Goal: Contribute content

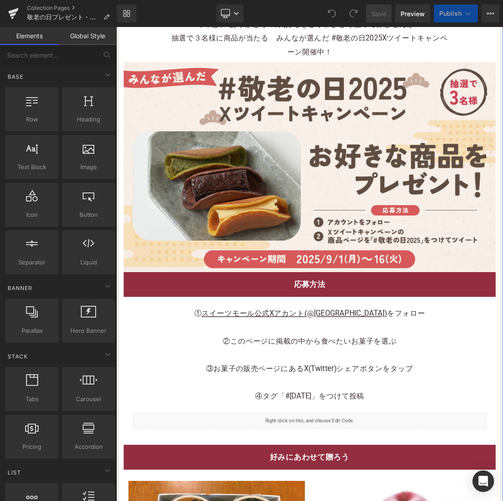
scroll to position [676, 0]
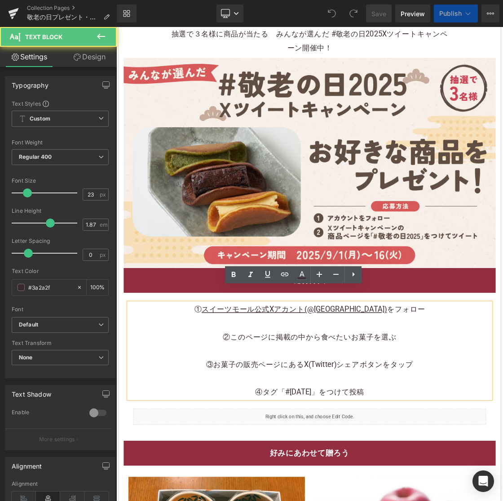
scroll to position [729, 0]
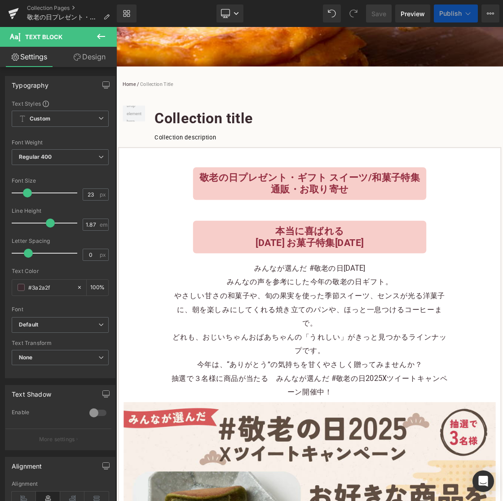
scroll to position [167, 0]
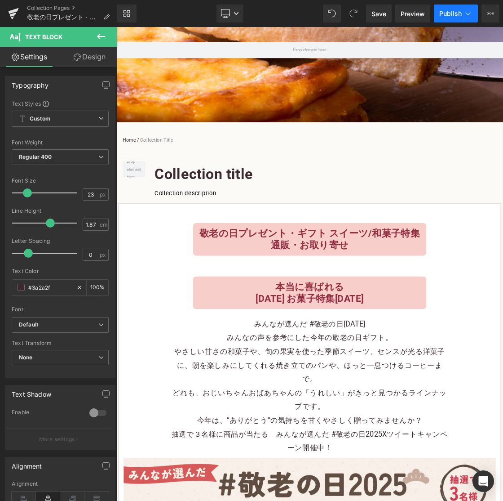
click at [468, 18] on button "Publish" at bounding box center [456, 13] width 44 height 18
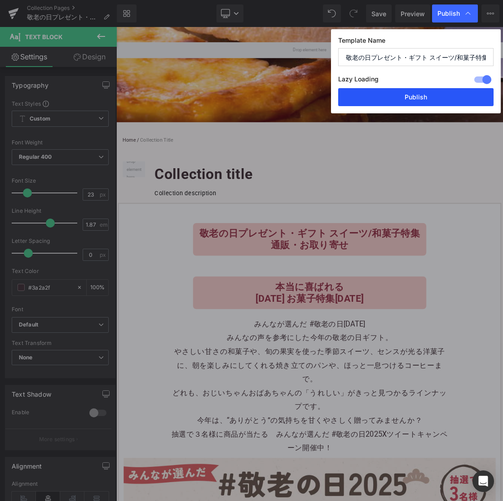
click at [449, 95] on button "Publish" at bounding box center [416, 97] width 156 height 18
